Goal: Navigation & Orientation: Find specific page/section

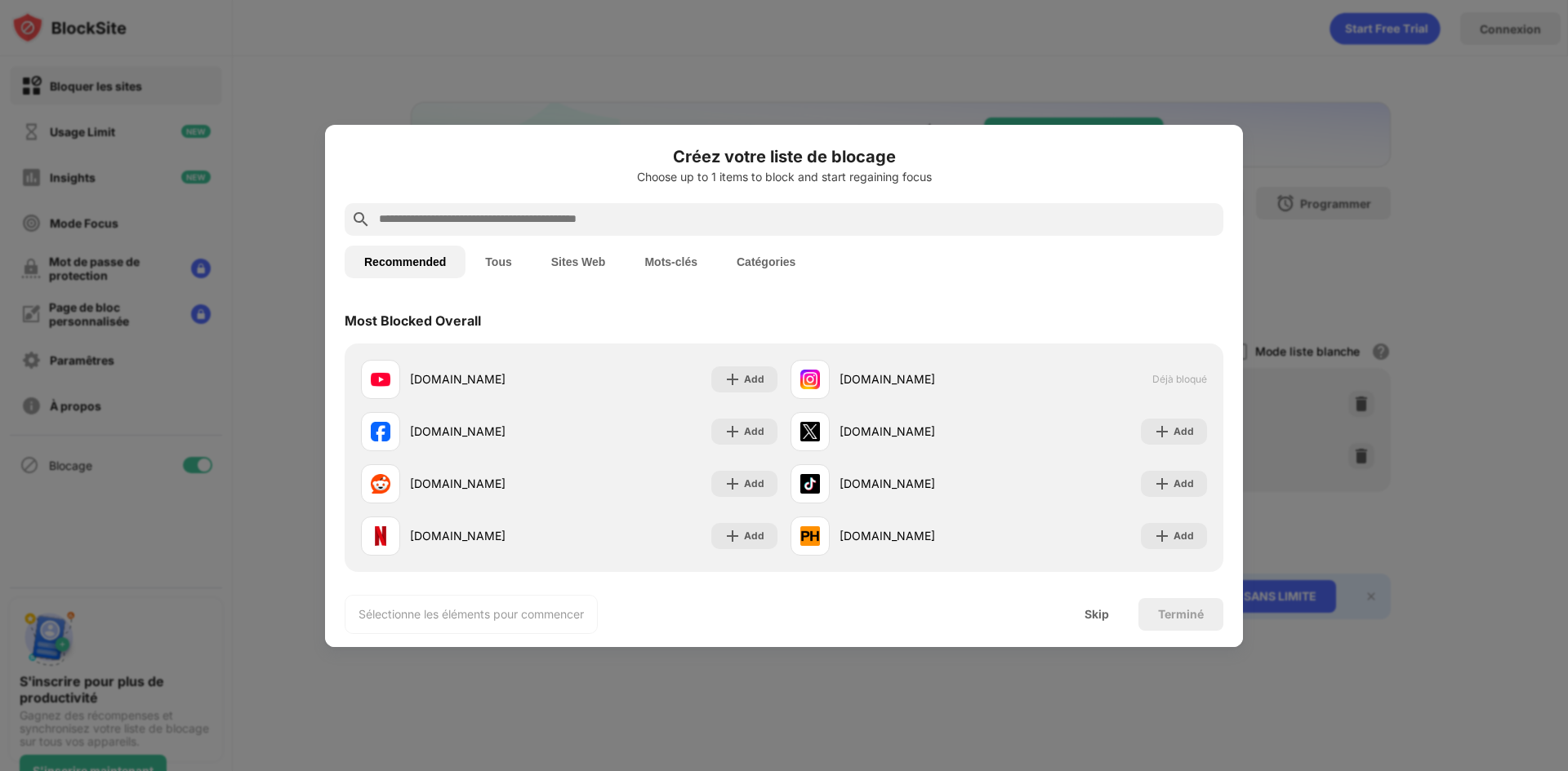
click at [370, 18] on div at bounding box center [784, 385] width 1568 height 771
click at [1100, 630] on div "Skip" at bounding box center [1097, 615] width 64 height 33
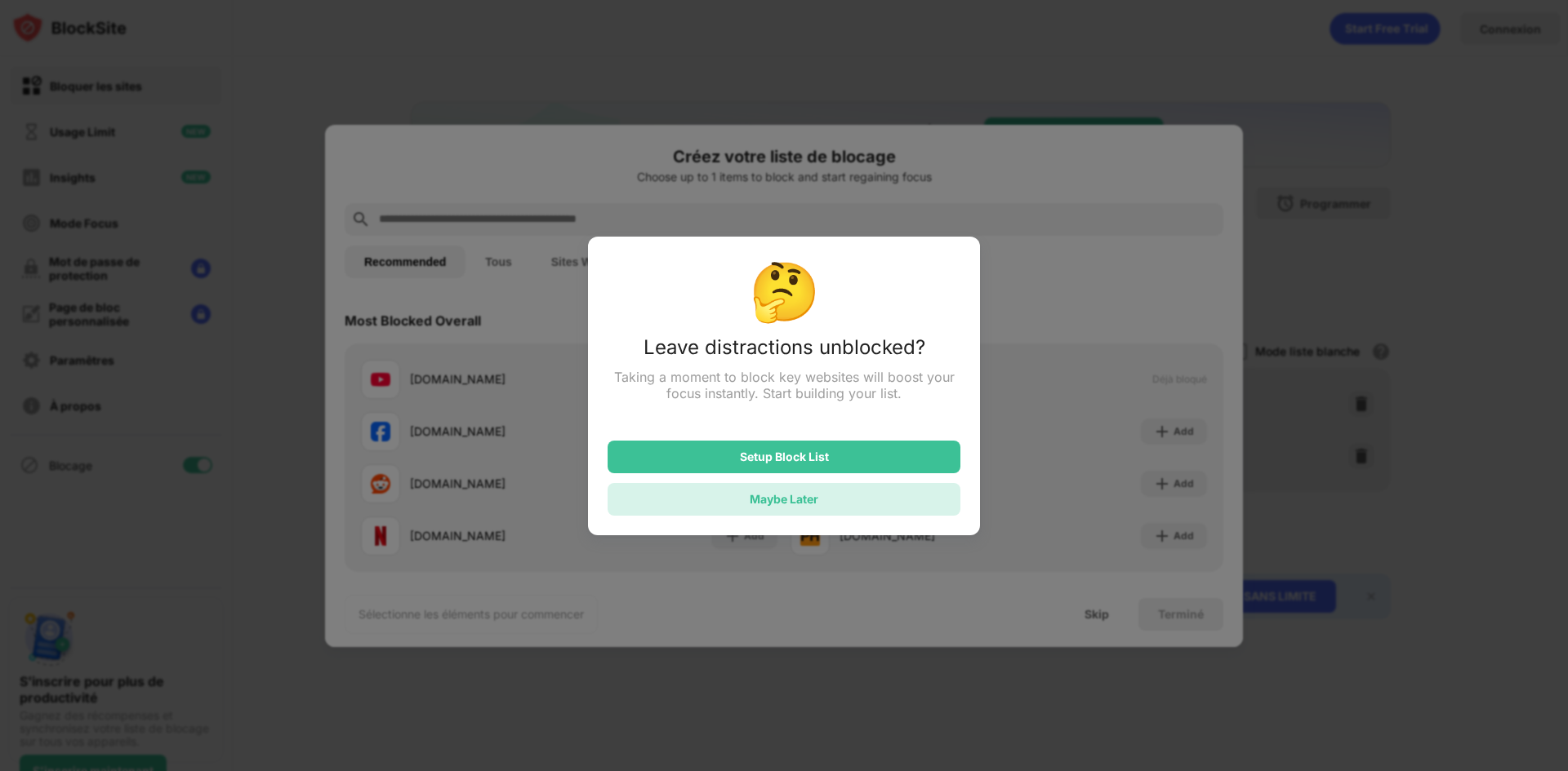
click at [798, 497] on div "Maybe Later" at bounding box center [784, 499] width 69 height 14
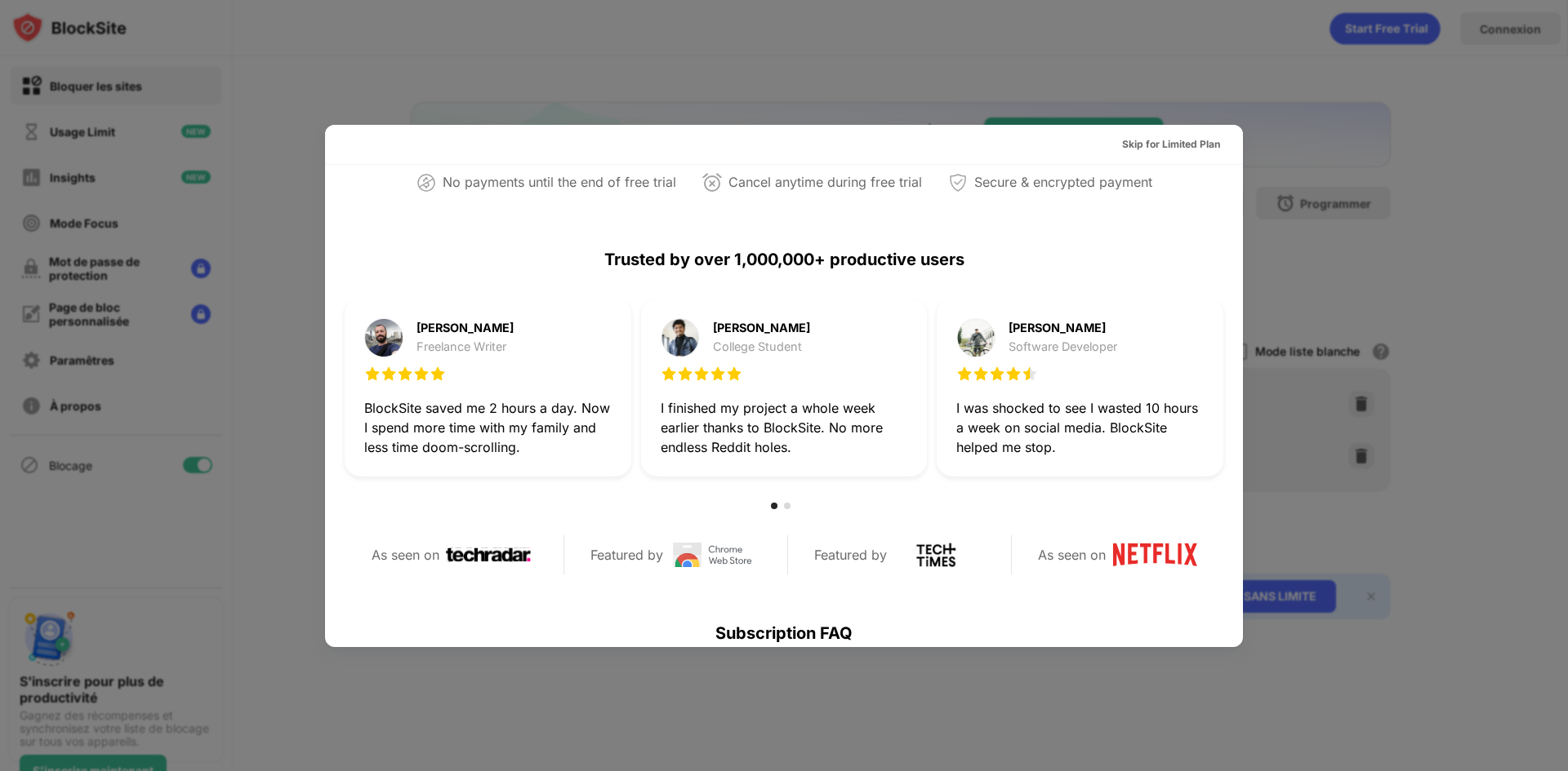
scroll to position [143, 0]
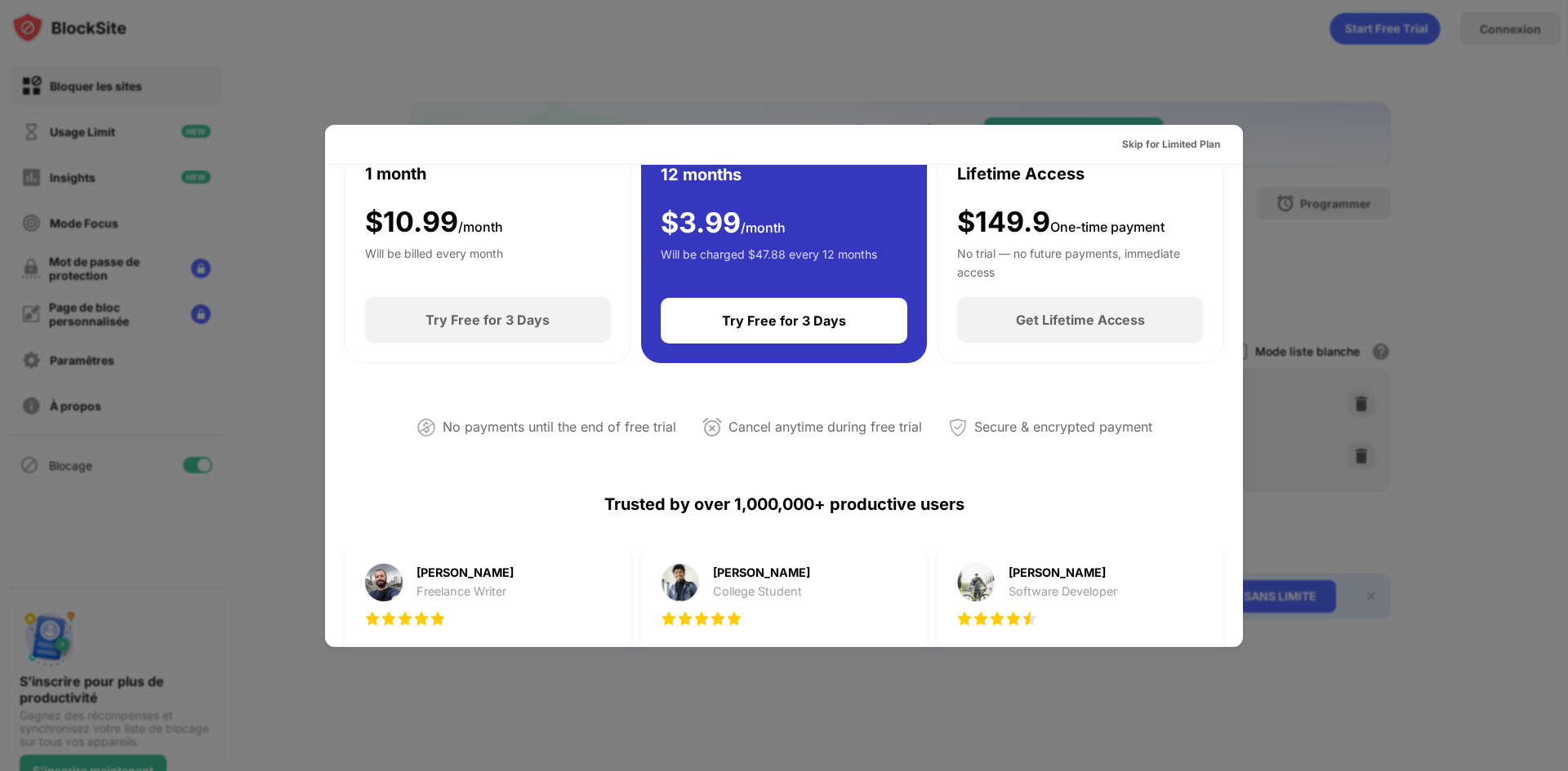
click at [987, 122] on div at bounding box center [784, 385] width 1568 height 771
click at [852, 88] on div at bounding box center [784, 385] width 1568 height 771
click at [971, 50] on div at bounding box center [784, 385] width 1568 height 771
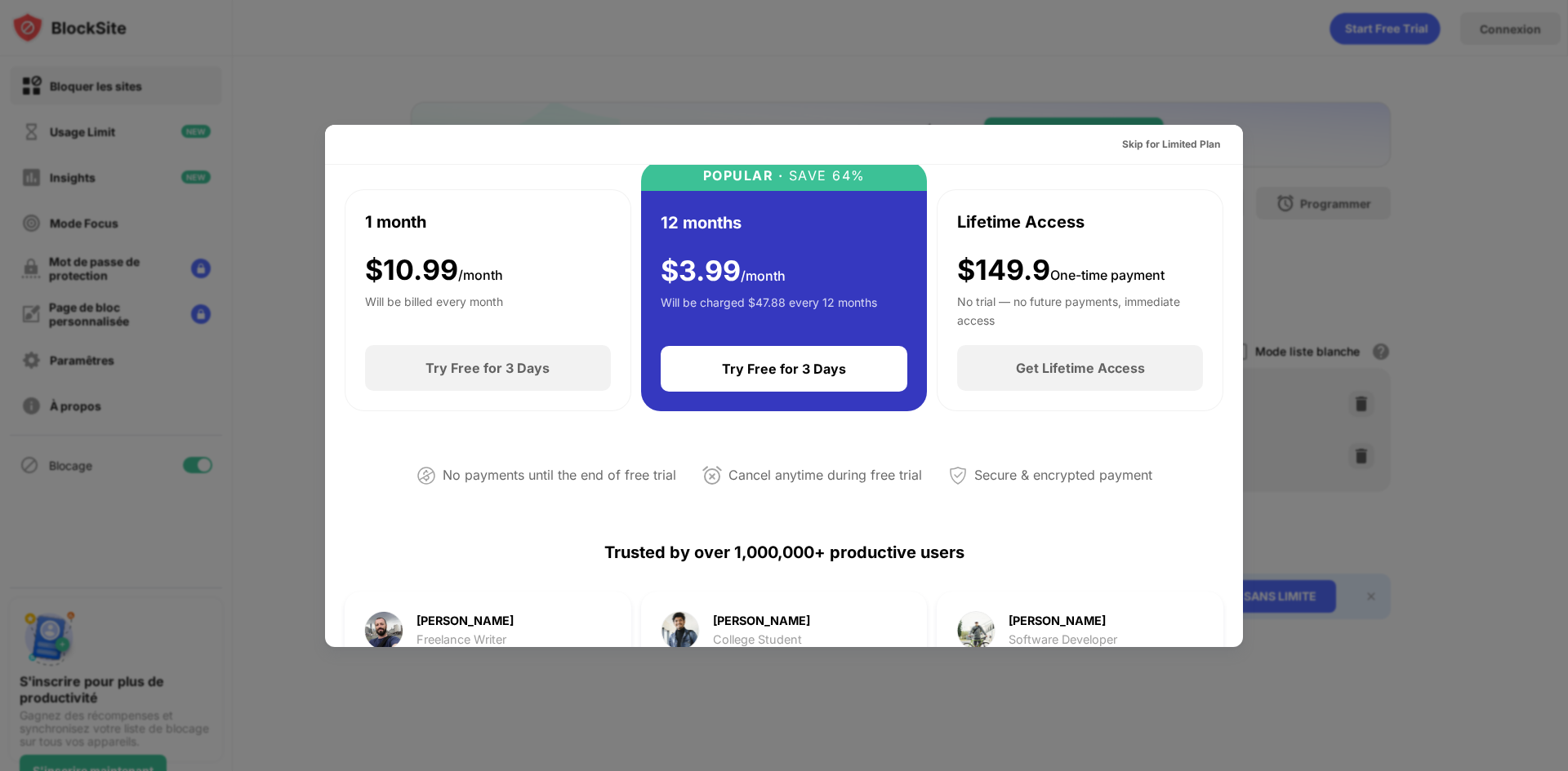
scroll to position [0, 0]
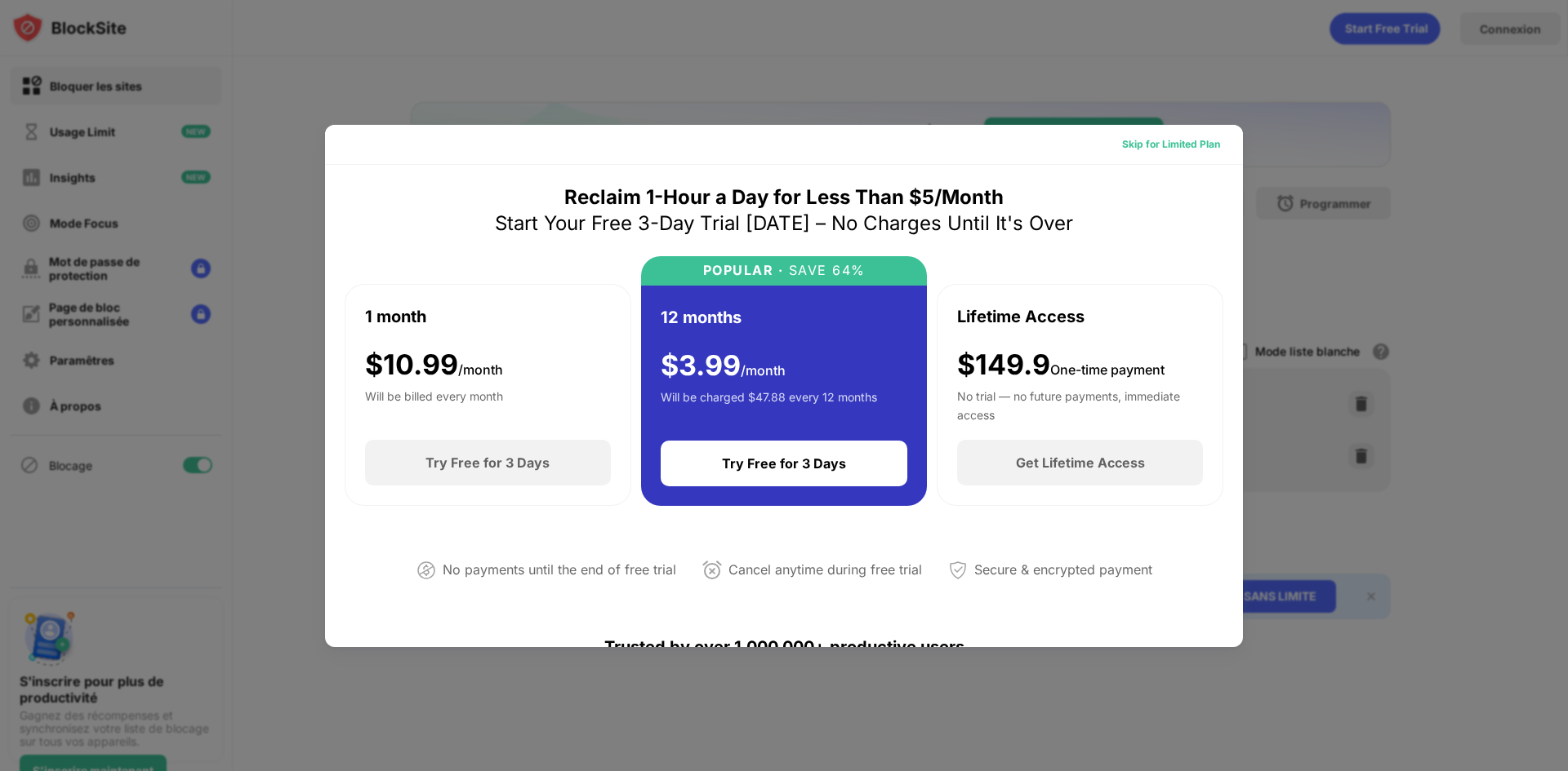
click at [1168, 142] on div "Skip for Limited Plan" at bounding box center [1170, 145] width 98 height 16
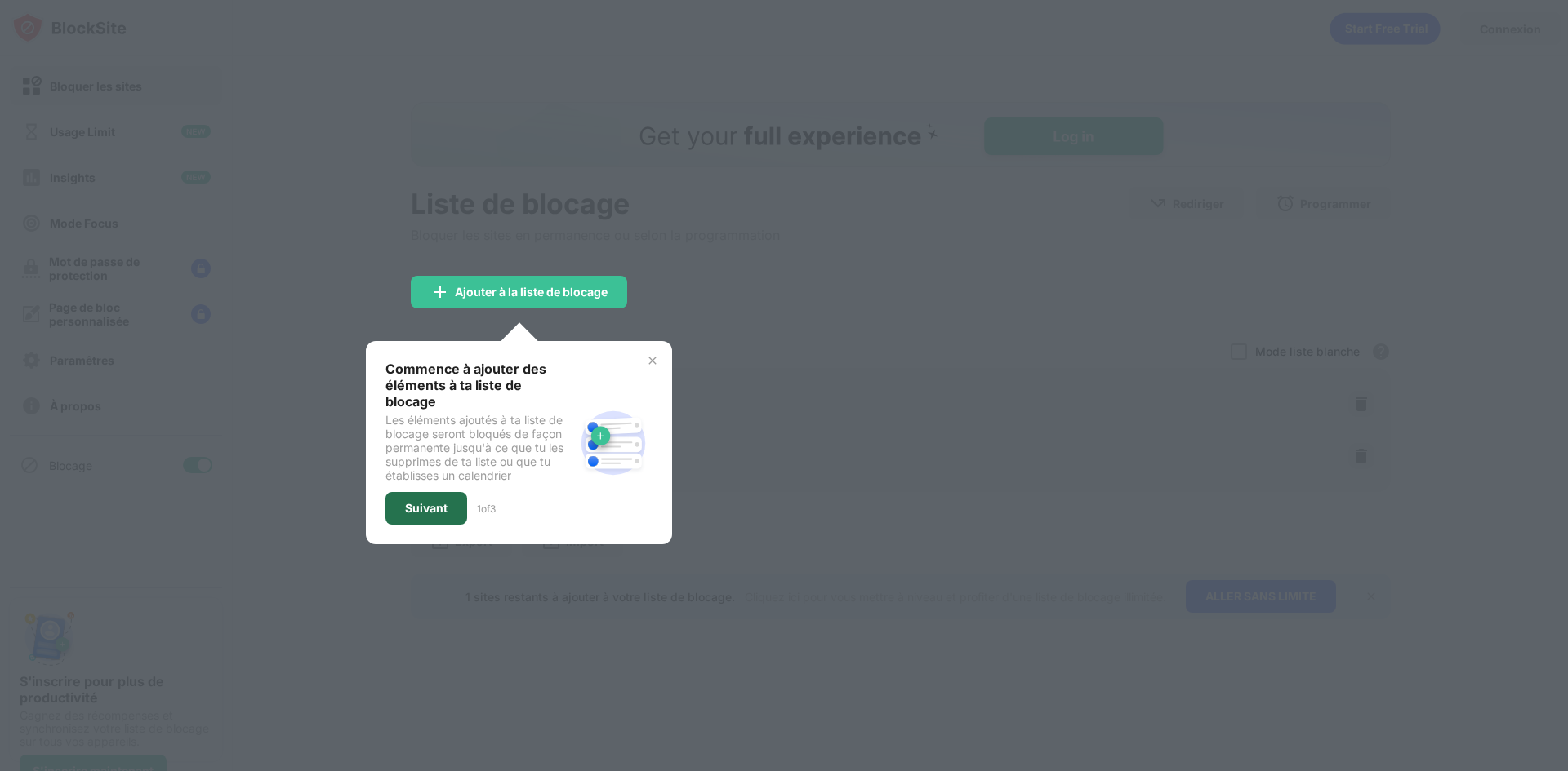
click at [412, 502] on div "Suivant" at bounding box center [426, 508] width 43 height 13
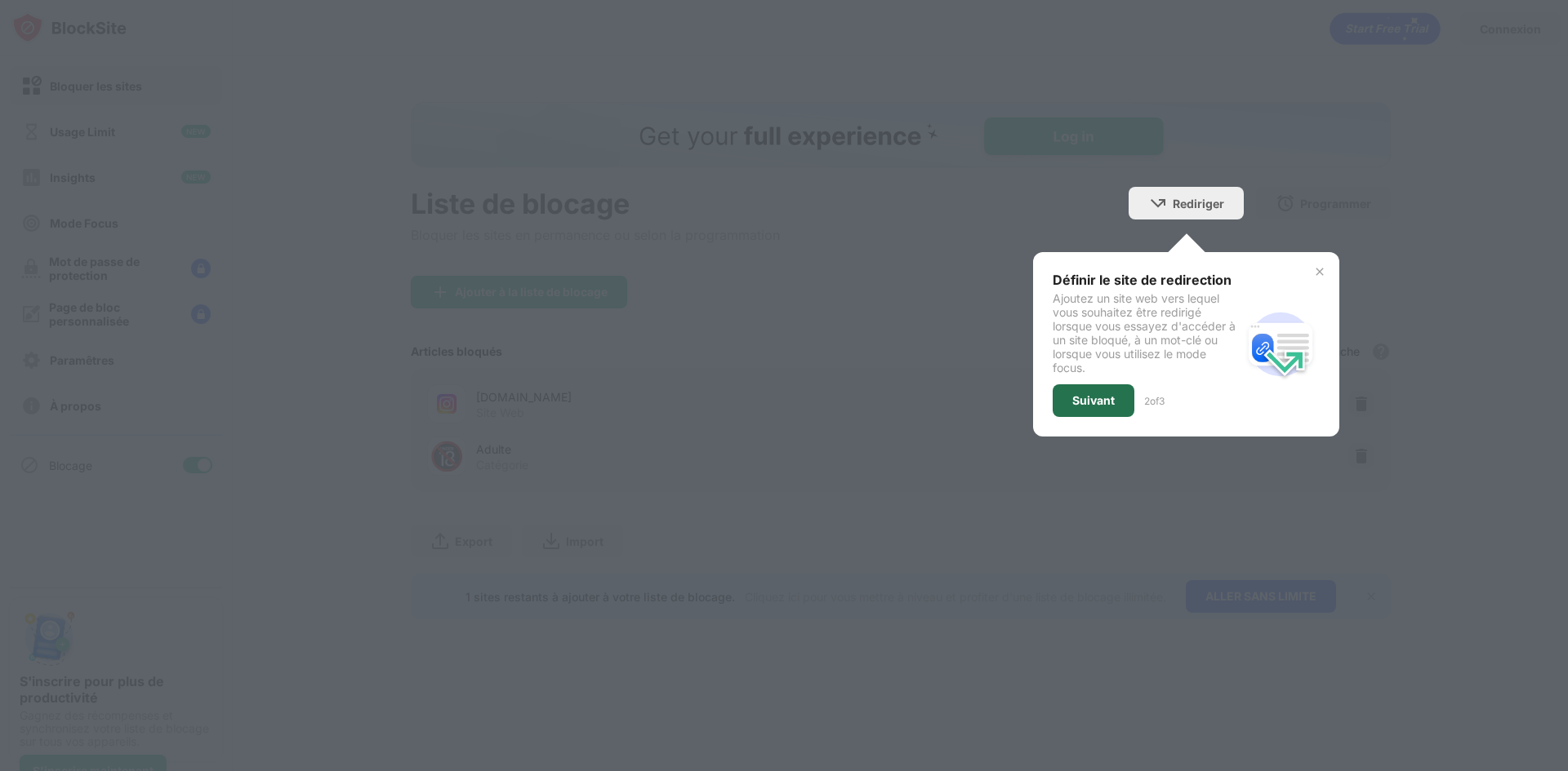
click at [1084, 400] on div "Suivant" at bounding box center [1094, 401] width 43 height 13
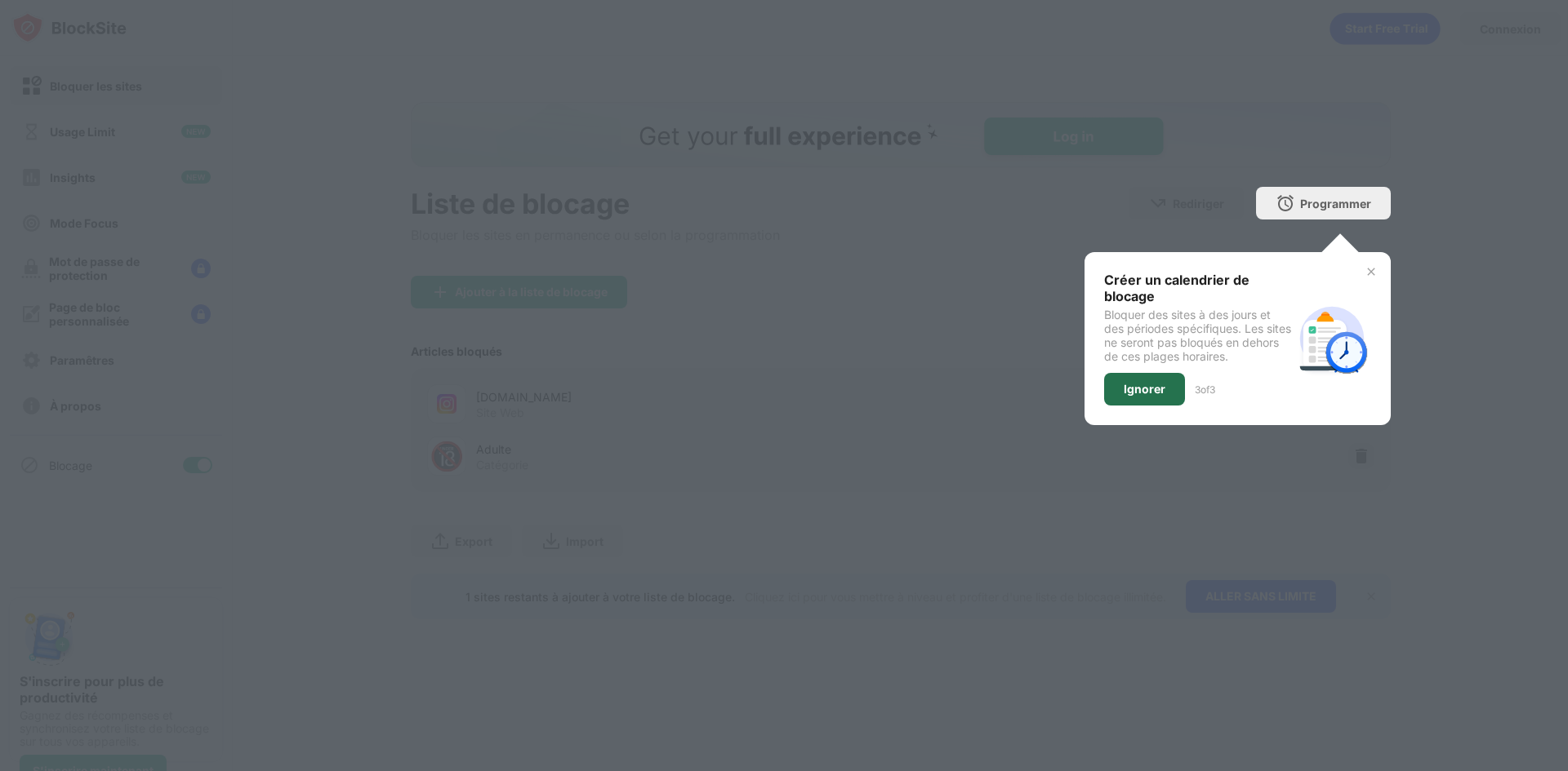
click at [1120, 402] on div "Ignorer" at bounding box center [1144, 390] width 81 height 33
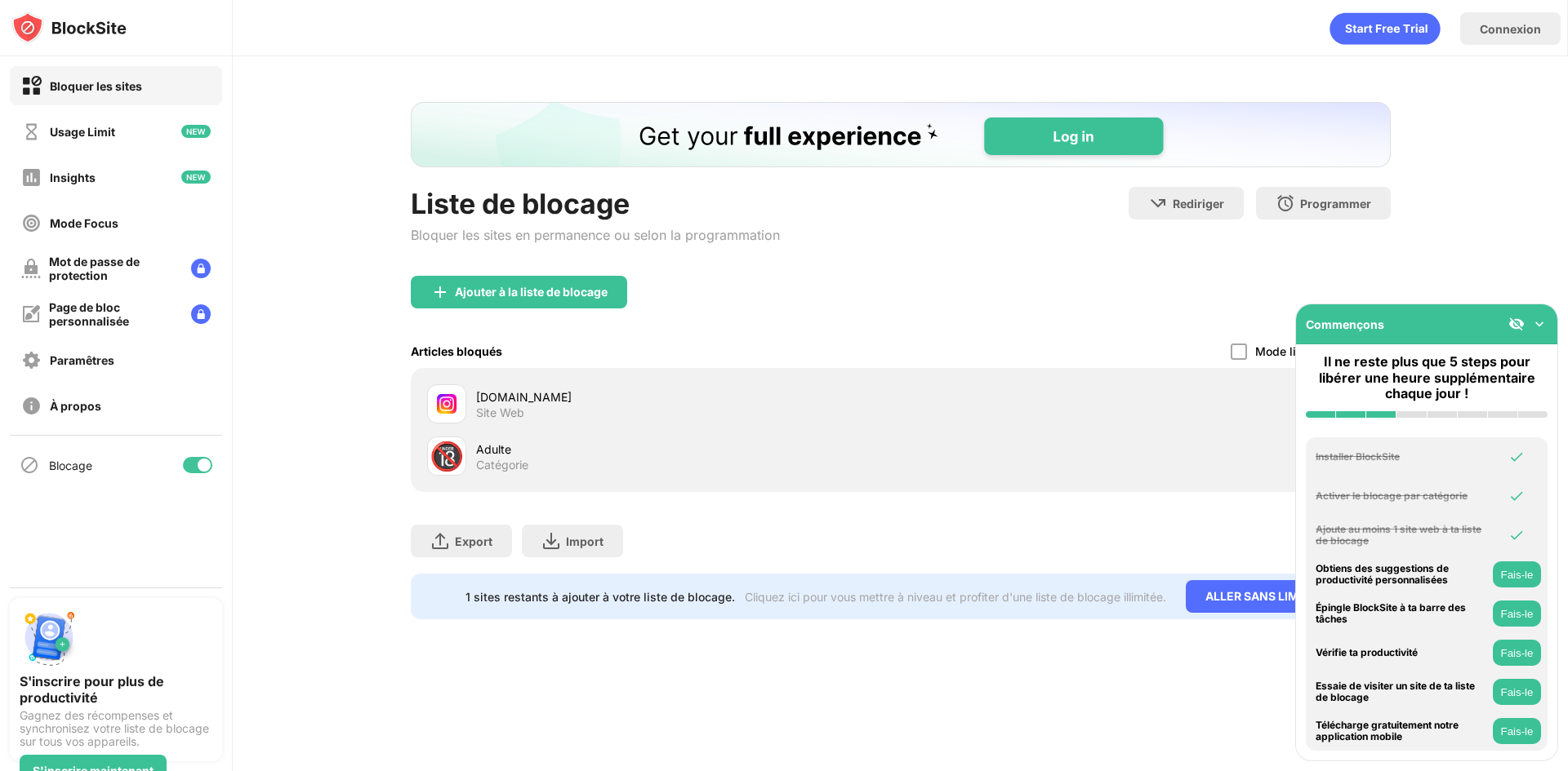
click at [200, 464] on div at bounding box center [204, 465] width 13 height 13
click at [213, 476] on div "Blocage" at bounding box center [115, 466] width 212 height 39
click at [1543, 323] on img at bounding box center [1539, 324] width 16 height 16
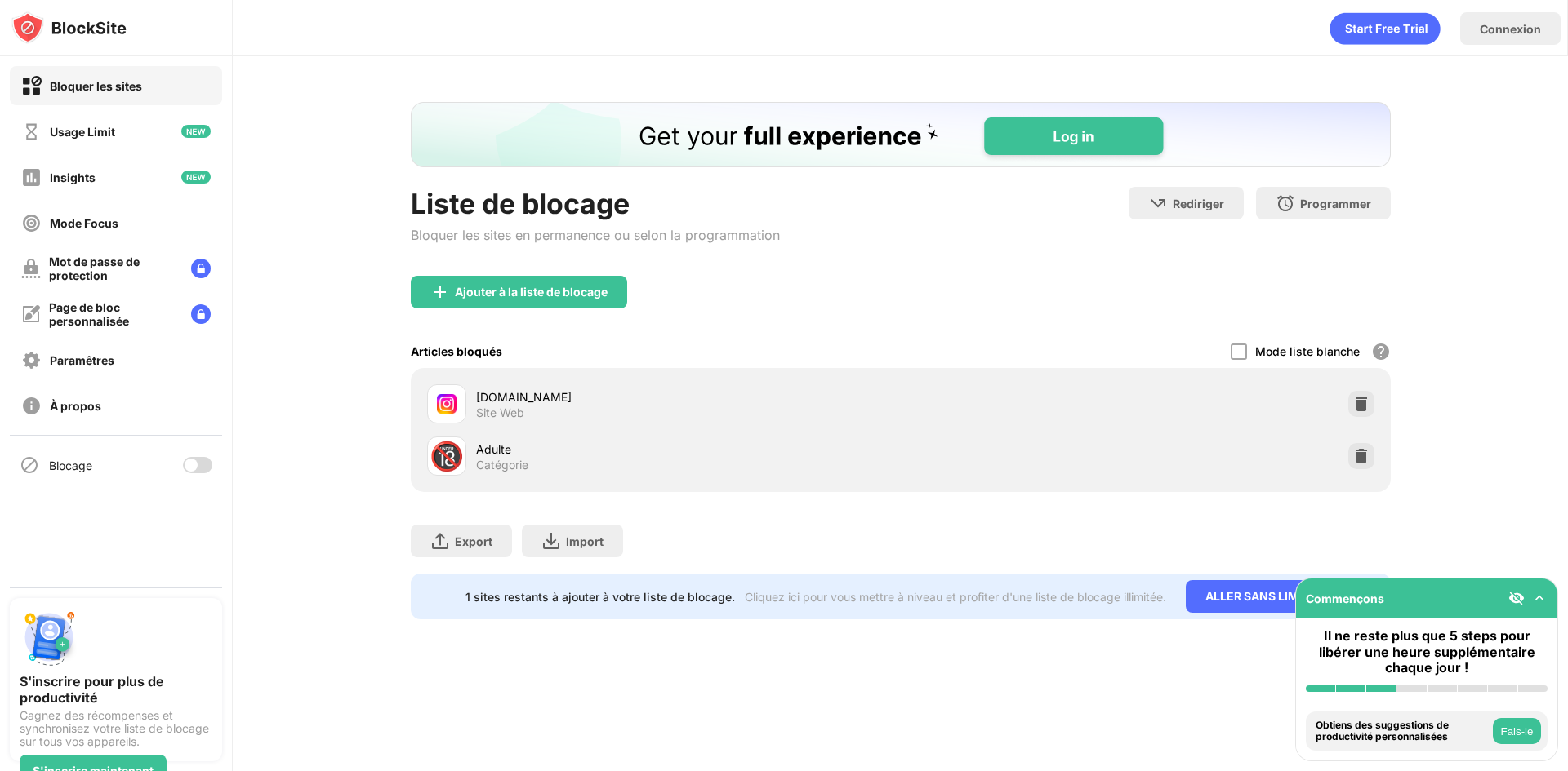
click at [207, 466] on div at bounding box center [198, 465] width 29 height 16
